Goal: Contribute content

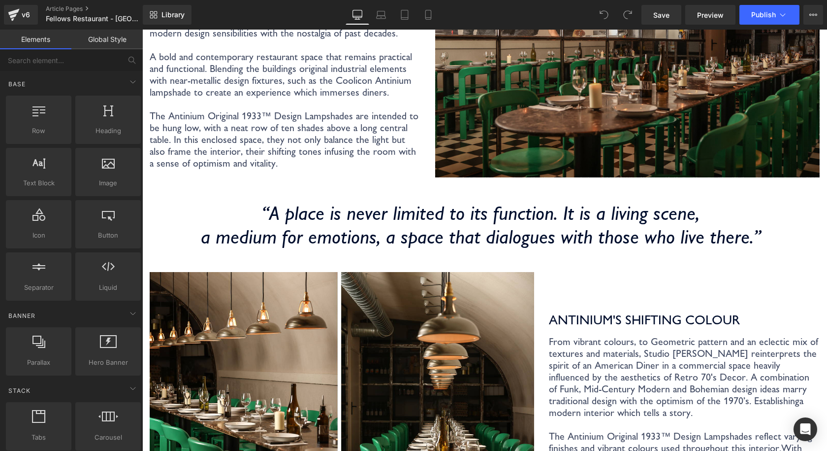
scroll to position [493, 0]
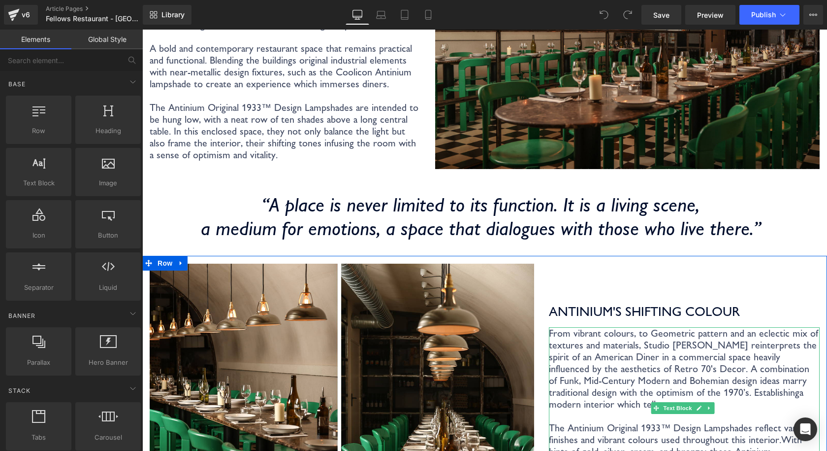
click at [641, 327] on p "From vibrant colours, to Geometric pattern and an eclectic mix of textures and …" at bounding box center [684, 368] width 271 height 83
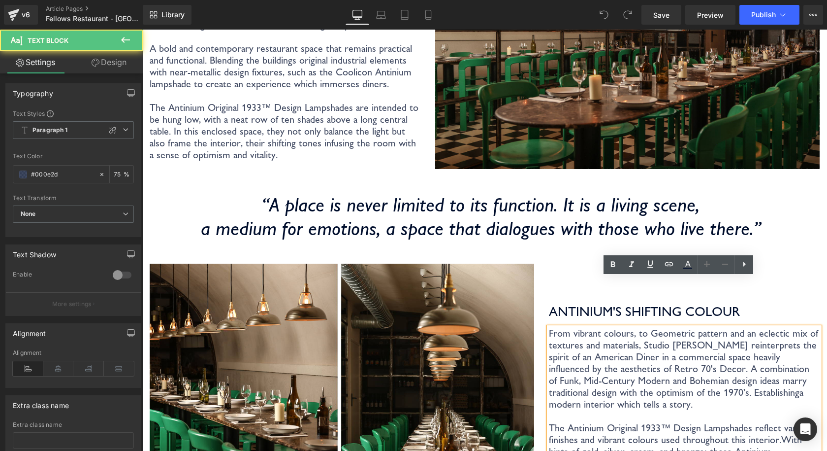
click at [630, 327] on p "From vibrant colours, to Geometric pattern and an eclectic mix of textures and …" at bounding box center [684, 368] width 271 height 83
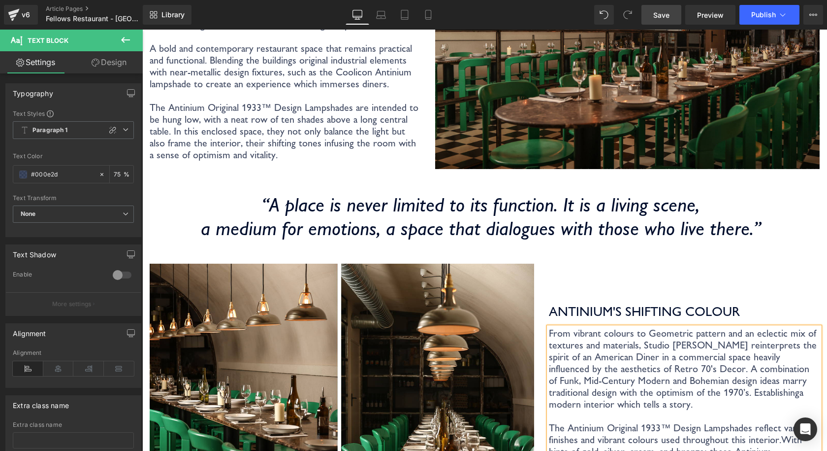
click at [669, 13] on span "Save" at bounding box center [662, 15] width 16 height 10
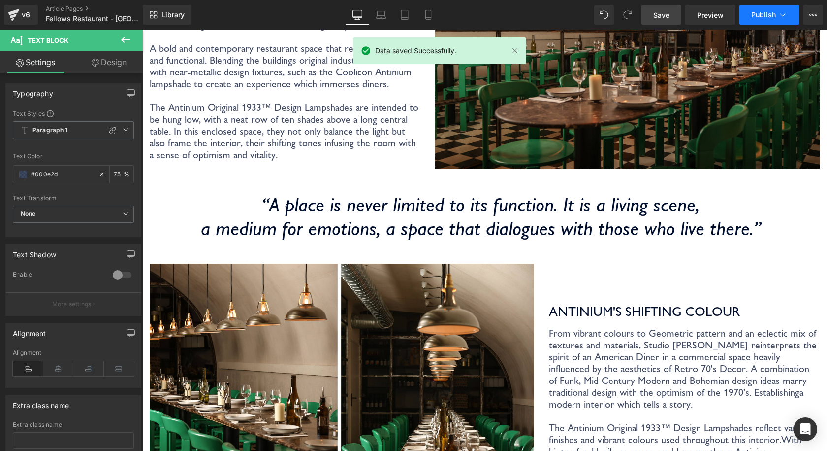
click at [768, 10] on button "Publish" at bounding box center [770, 15] width 60 height 20
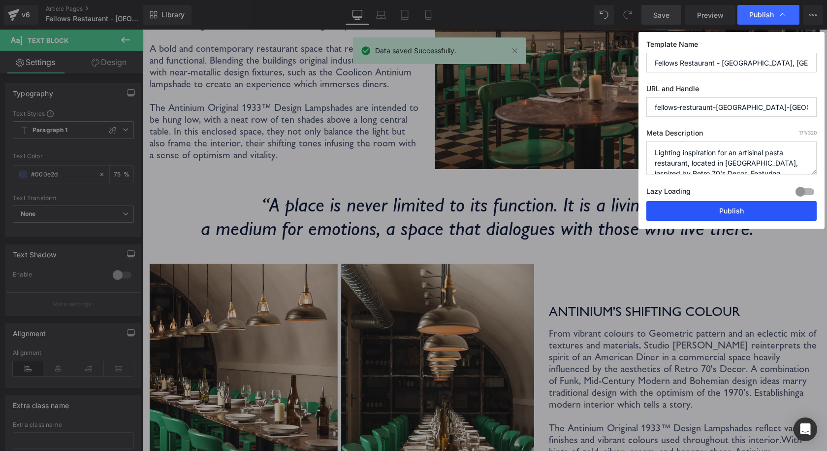
click at [678, 266] on button "Publish" at bounding box center [542, 266] width 271 height 0
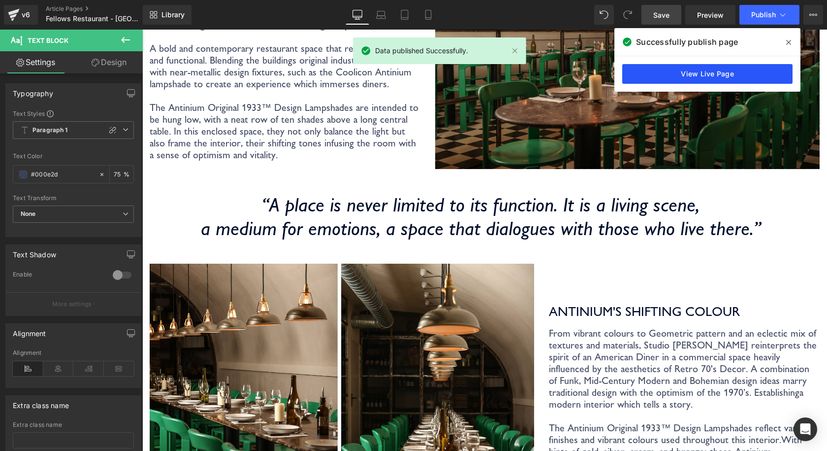
click at [0, 0] on link "View Live Page" at bounding box center [0, 0] width 0 height 0
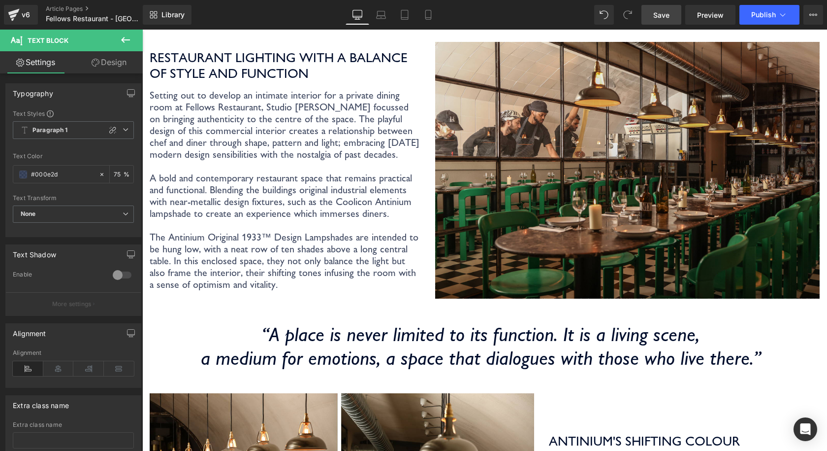
scroll to position [345, 0]
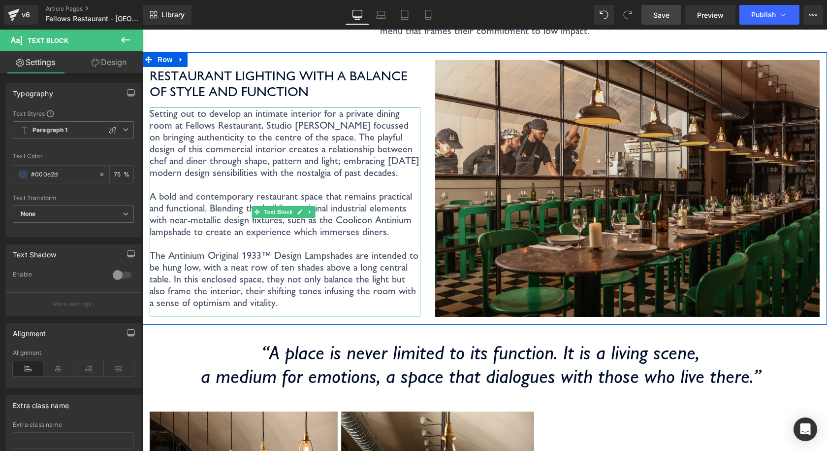
click at [281, 115] on p "Setting out to develop an intimate interior for a private dining room at Fellow…" at bounding box center [285, 207] width 271 height 201
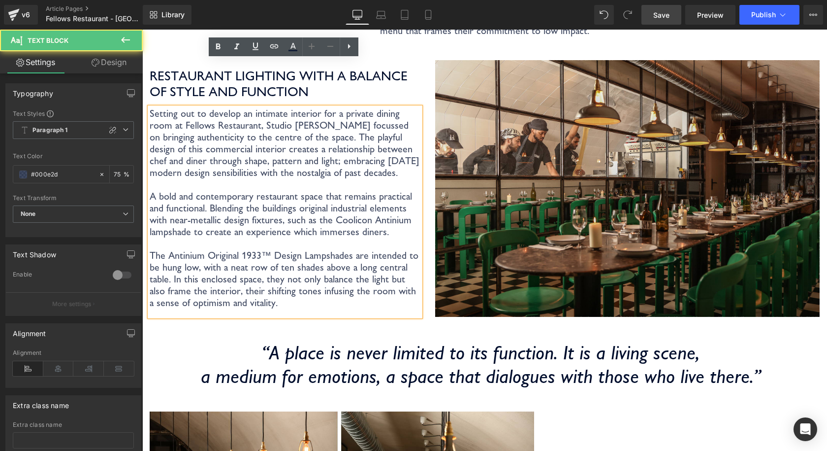
click at [275, 117] on p "Setting out to develop an intimate interior for a private dining room at Fellow…" at bounding box center [285, 207] width 271 height 201
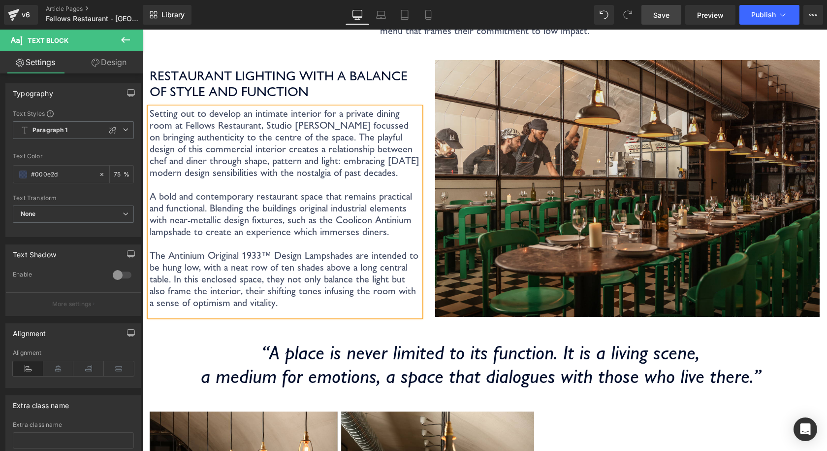
click at [646, 13] on link "Save" at bounding box center [662, 15] width 40 height 20
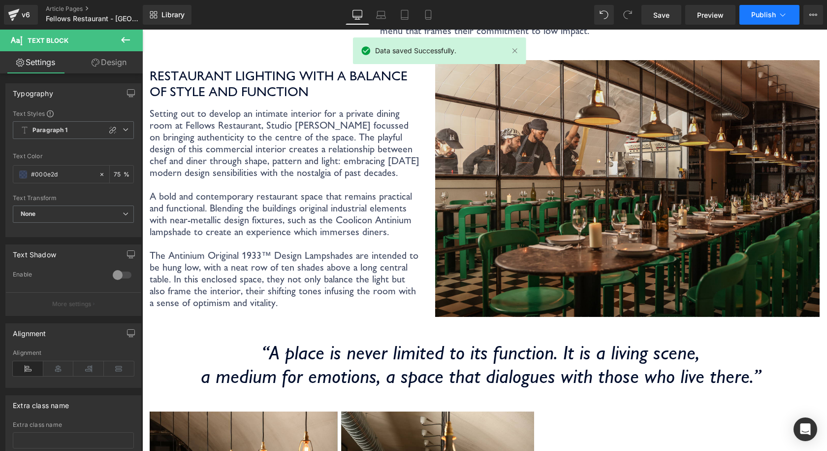
click at [760, 16] on span "Publish" at bounding box center [764, 15] width 25 height 8
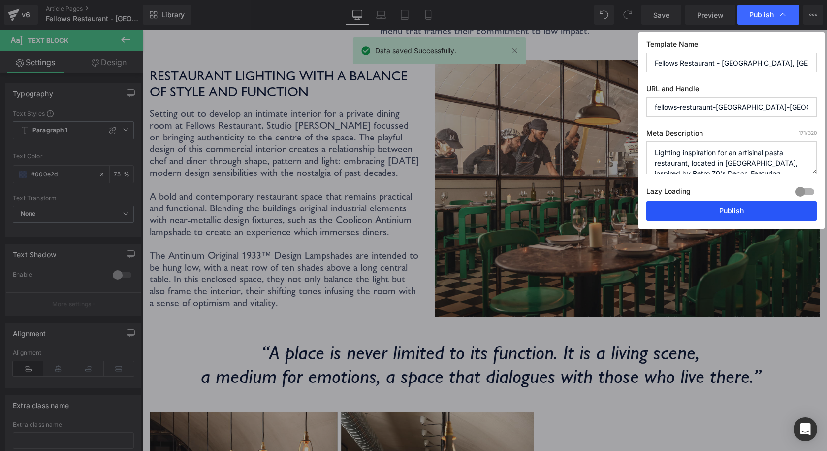
click at [727, 214] on button "Publish" at bounding box center [732, 211] width 170 height 20
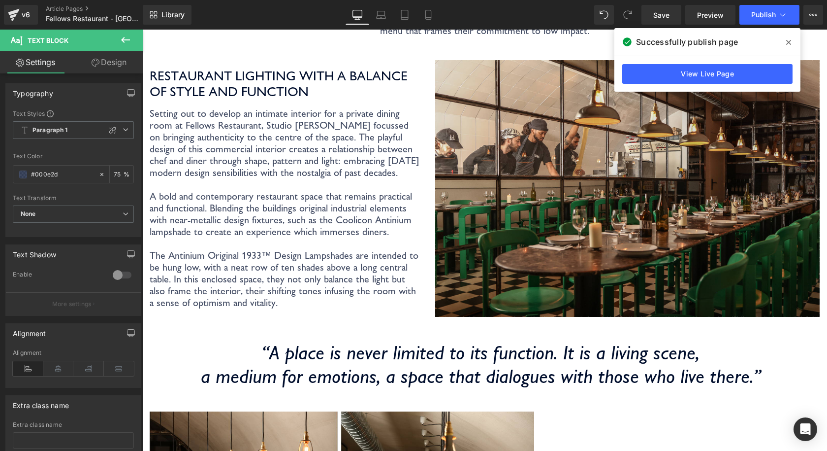
click at [786, 42] on span at bounding box center [789, 42] width 16 height 16
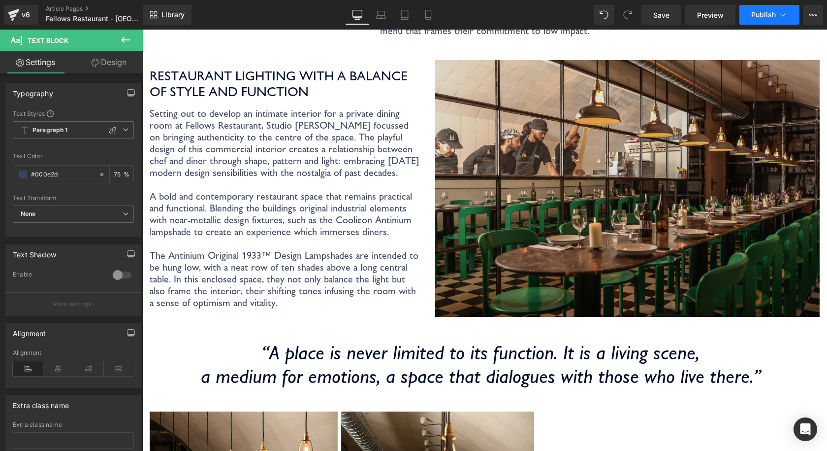
click at [786, 12] on icon at bounding box center [783, 15] width 10 height 10
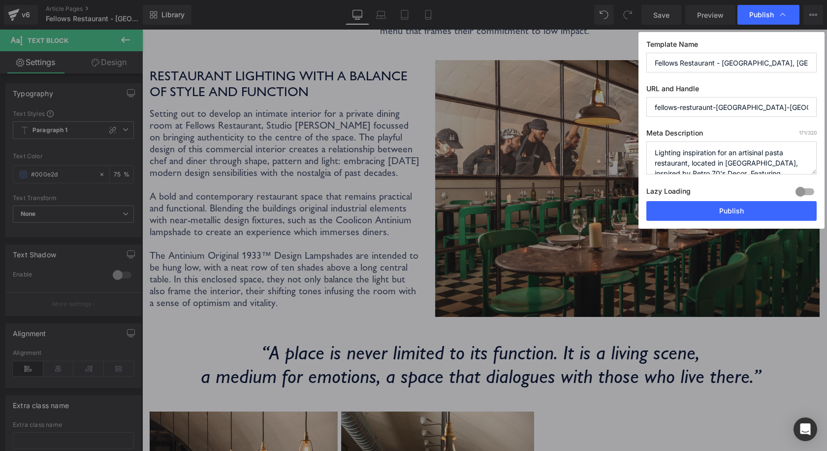
click at [786, 12] on icon at bounding box center [783, 15] width 10 height 10
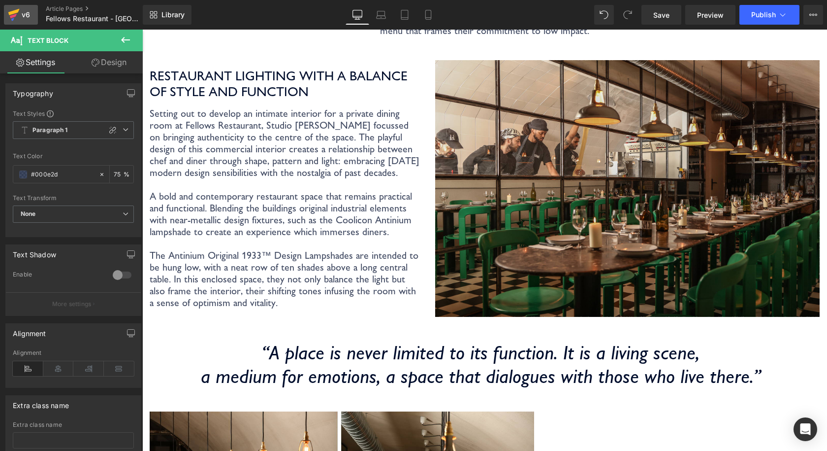
click at [28, 17] on div "v6" at bounding box center [26, 14] width 12 height 13
